Goal: Obtain resource: Obtain resource

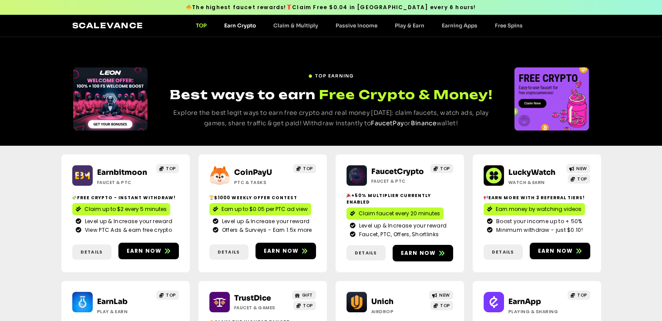
click at [238, 25] on link "Earn Crypto" at bounding box center [239, 25] width 49 height 7
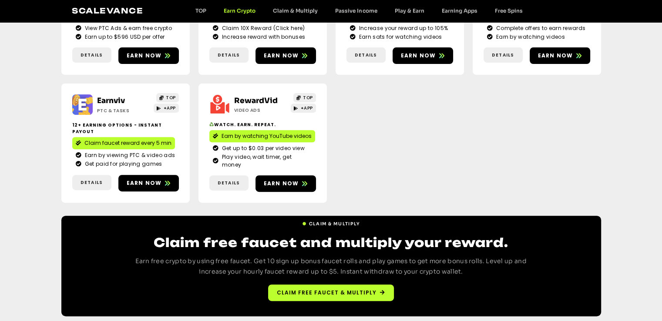
scroll to position [329, 0]
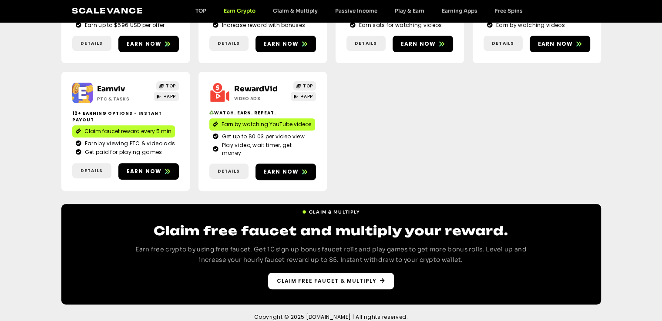
click at [344, 277] on span "Claim free faucet & multiply" at bounding box center [327, 281] width 100 height 8
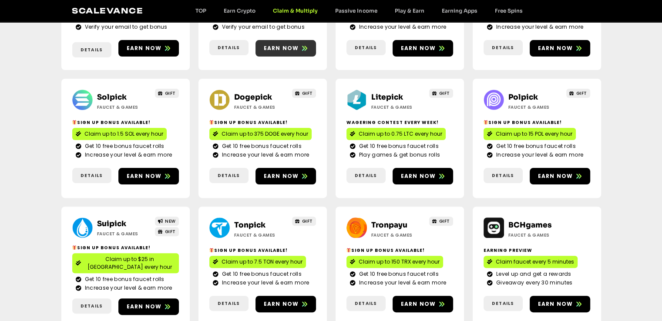
scroll to position [218, 0]
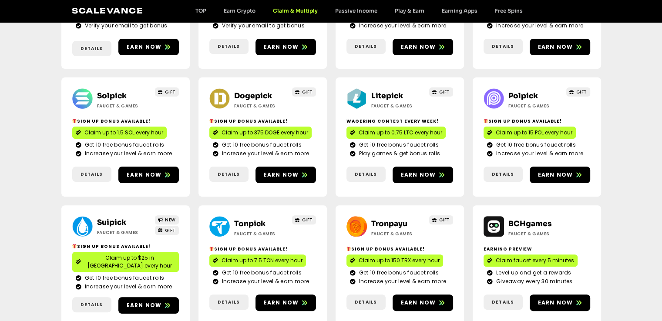
click at [285, 6] on div "Scalevance TOP Earn Crypto Claim & Multiply Passive Income Play & Earn Earning …" at bounding box center [331, 10] width 518 height 11
click at [353, 11] on link "Passive Income" at bounding box center [355, 10] width 59 height 7
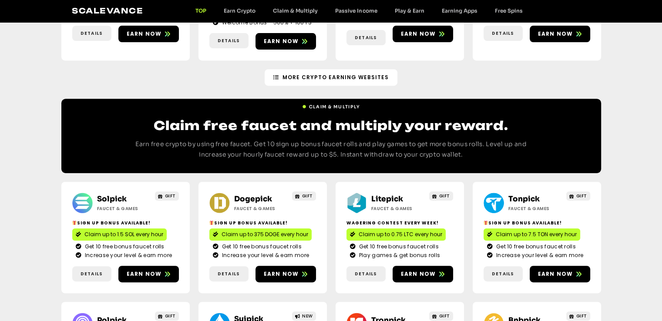
scroll to position [290, 0]
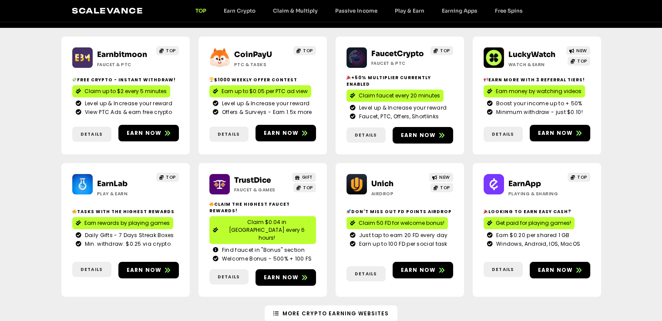
scroll to position [145, 0]
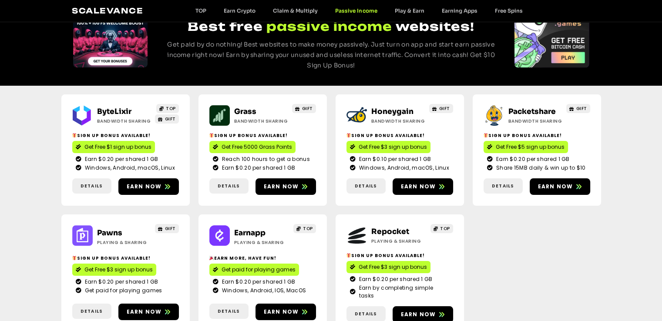
scroll to position [64, 0]
